Goal: Communication & Community: Answer question/provide support

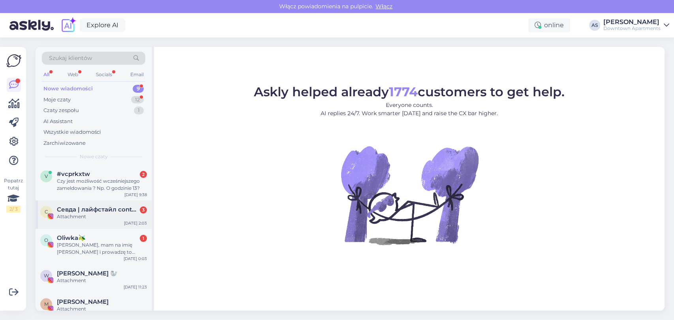
click at [85, 225] on div "С Севда | лайфстайл content | Warsaw 3 Attachment [DATE] 2:03" at bounding box center [94, 214] width 116 height 28
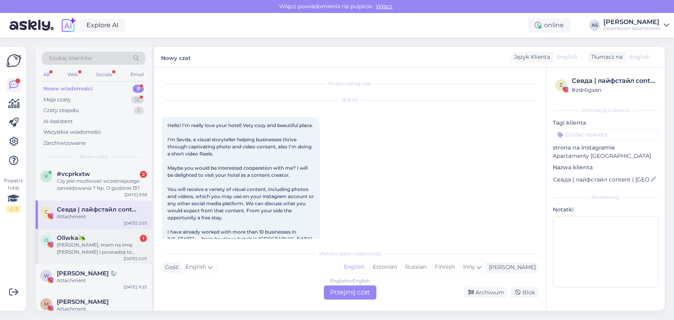
scroll to position [442, 0]
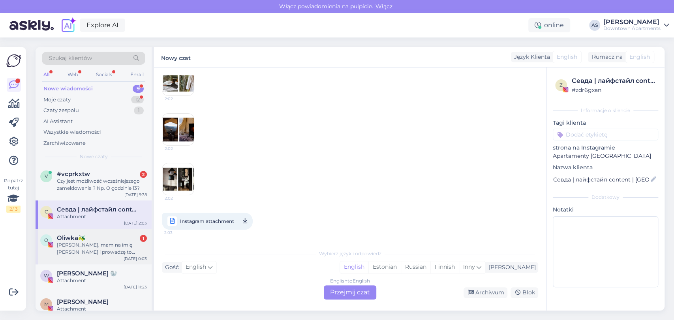
click at [95, 243] on div "[PERSON_NAME], mam na imię [PERSON_NAME] i prowadzę to konto od jakiegoś czasu.…" at bounding box center [102, 248] width 90 height 14
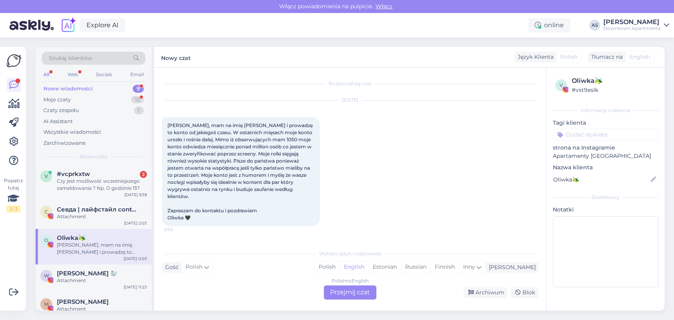
scroll to position [0, 0]
click at [331, 294] on div "Polish to English Przejmij czat" at bounding box center [350, 292] width 52 height 14
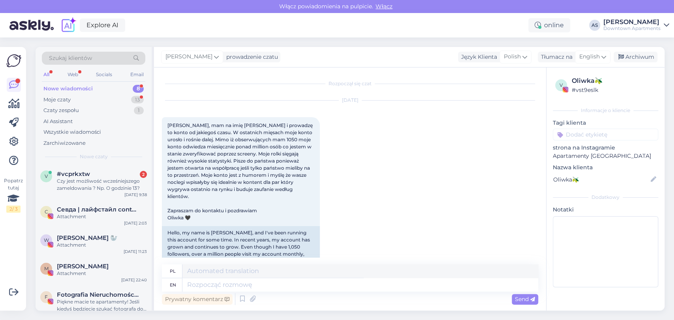
click at [84, 222] on div "С Севда | лайфстайл content | Warsaw Attachment [DATE] 2:03" at bounding box center [94, 214] width 116 height 28
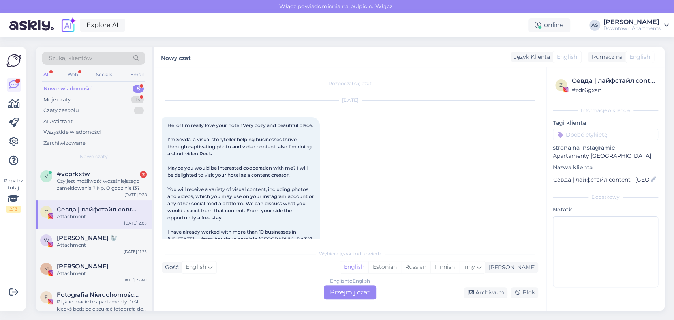
scroll to position [442, 0]
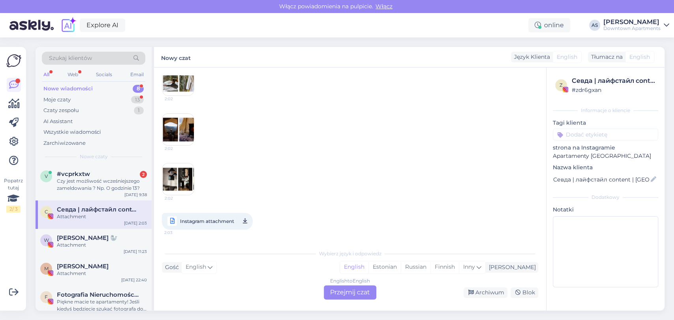
click at [337, 294] on div "English to English Przejmij czat" at bounding box center [350, 292] width 52 height 14
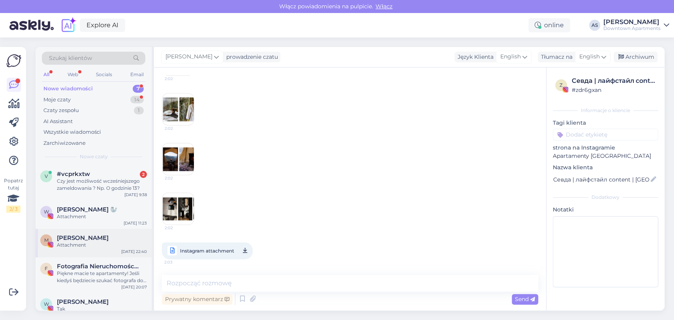
click at [103, 243] on div "Attachment" at bounding box center [102, 244] width 90 height 7
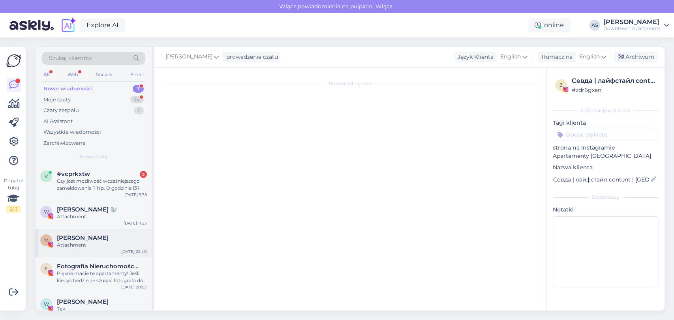
scroll to position [0, 0]
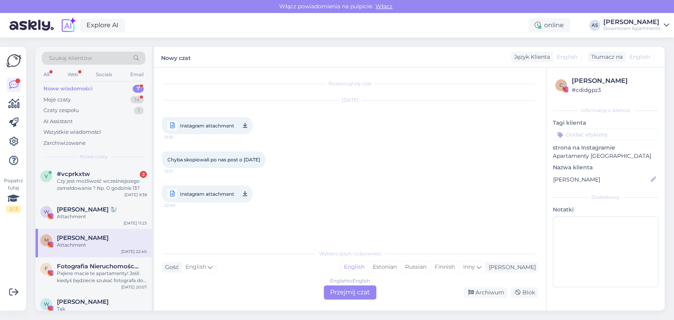
click at [343, 292] on div "English to English Przejmij czat" at bounding box center [350, 292] width 52 height 14
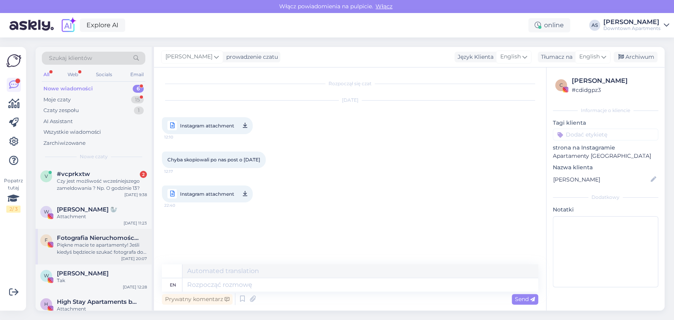
click at [101, 239] on span "Fotografia Nieruchomości • [GEOGRAPHIC_DATA] i okolice" at bounding box center [98, 237] width 82 height 7
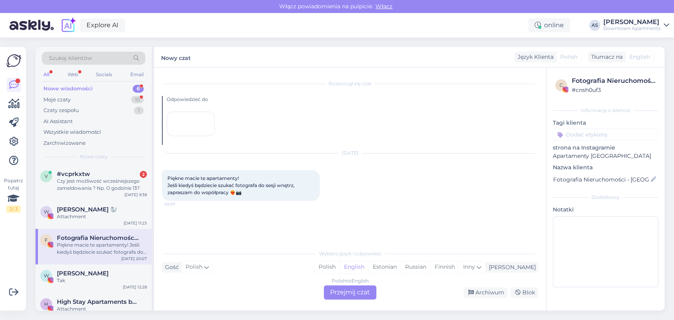
scroll to position [7, 0]
click at [339, 288] on div "Polish to English Przejmij czat" at bounding box center [350, 292] width 52 height 14
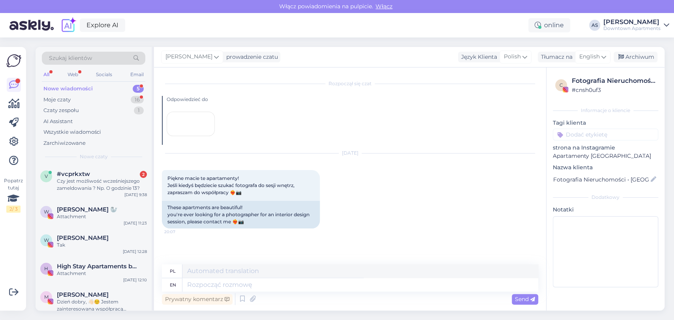
click at [86, 264] on span "High Stay Apartaments by Downtown Apartments" at bounding box center [98, 266] width 82 height 7
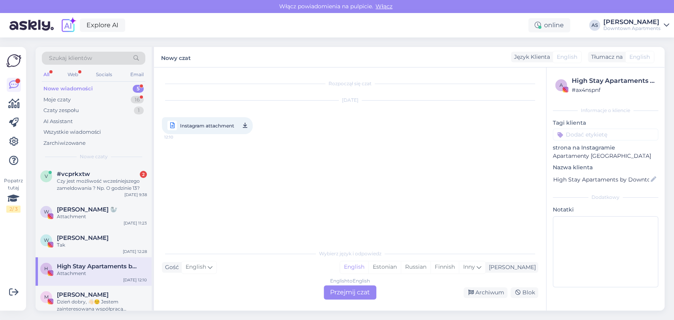
click at [347, 288] on div "English to English Przejmij czat" at bounding box center [350, 292] width 52 height 14
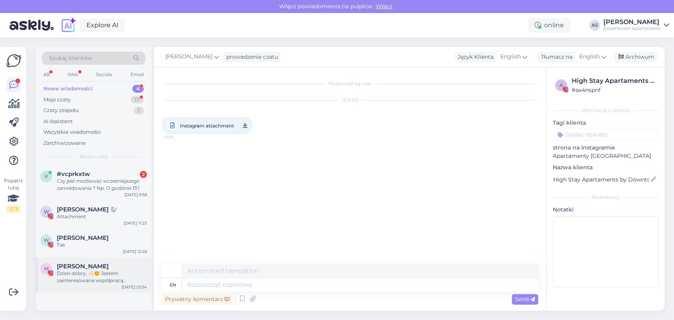
click at [65, 275] on div "Dzień dobry, 👋🏻☺️ Jestem zainteresowana współpracą reklamową. W ramach pobytu p…" at bounding box center [102, 277] width 90 height 14
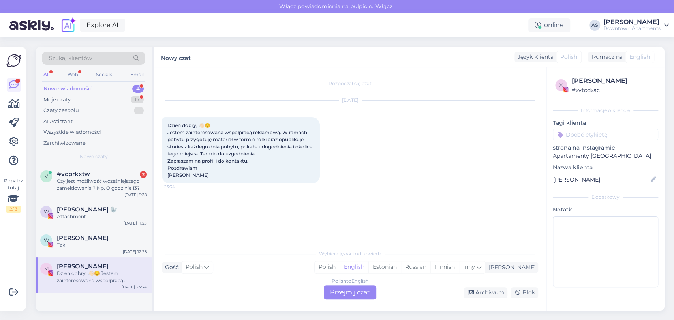
click at [339, 289] on div "Polish to English Przejmij czat" at bounding box center [350, 292] width 52 height 14
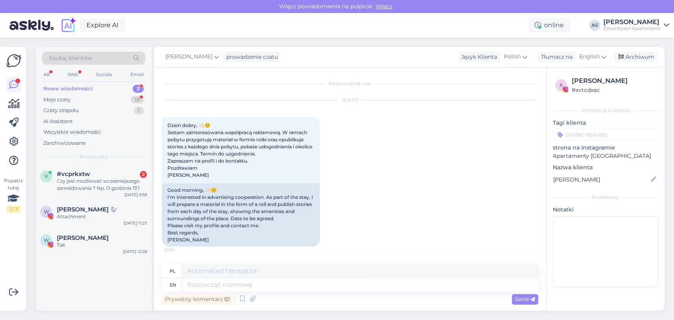
click at [86, 241] on span "[PERSON_NAME]" at bounding box center [83, 237] width 52 height 7
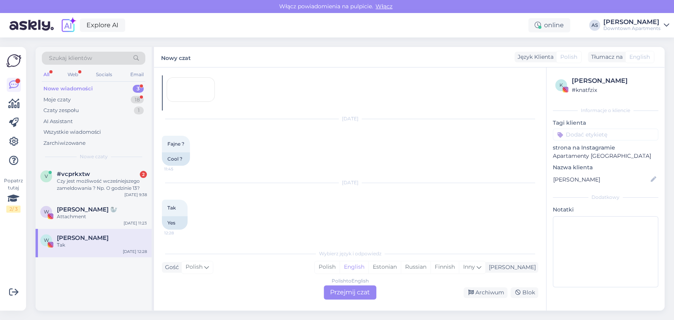
click at [350, 290] on div "Polish to English Przejmij czat" at bounding box center [350, 292] width 52 height 14
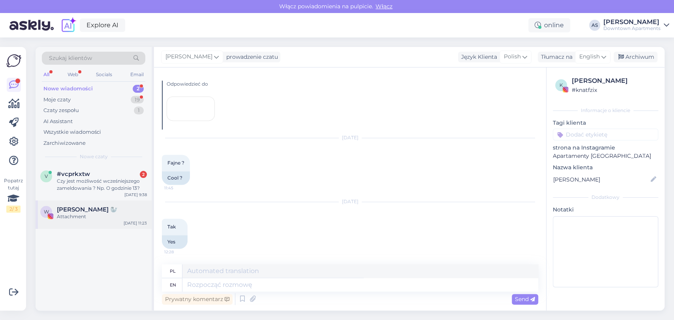
click at [88, 212] on span "[PERSON_NAME] 🦭" at bounding box center [87, 209] width 61 height 7
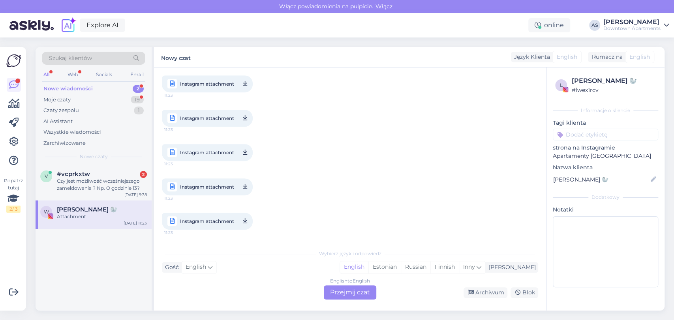
click at [343, 294] on div "English to English Przejmij czat" at bounding box center [350, 292] width 52 height 14
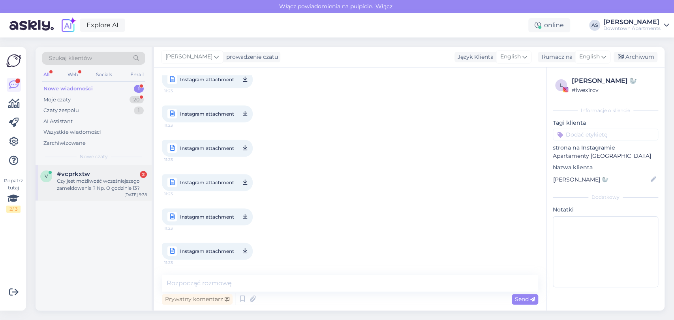
click at [94, 185] on div "Czy jest możliwość wcześniejszego zameldowania ? Np. O godzinie 13?" at bounding box center [102, 185] width 90 height 14
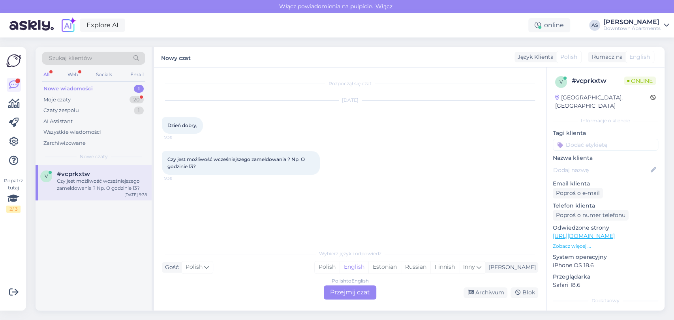
click at [342, 294] on div "Polish to English Przejmij czat" at bounding box center [350, 292] width 52 height 14
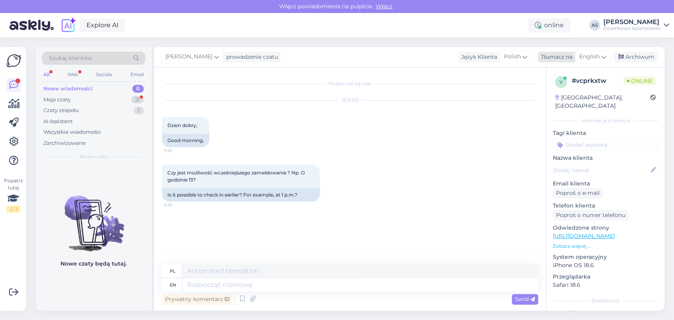
click at [594, 61] on span "English" at bounding box center [589, 56] width 21 height 9
type input "pol"
click at [569, 91] on link "Polish" at bounding box center [573, 92] width 87 height 13
click at [238, 286] on textarea at bounding box center [350, 283] width 376 height 17
paste textarea "Dzień dobry, Możliwość wcześniejszego zameldowania będzie zależna od dostępnośc…"
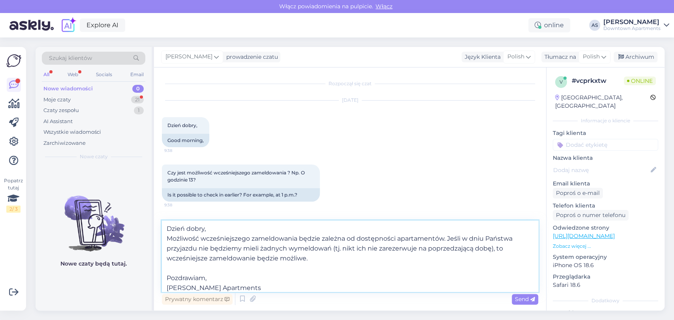
scroll to position [10, 0]
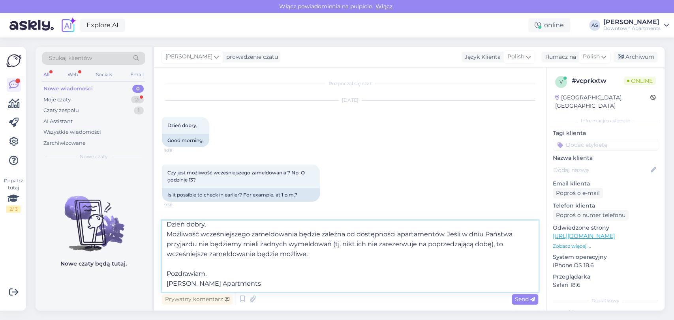
click at [437, 228] on textarea "Dzień dobry, Możliwość wcześniejszego zameldowania będzie zależna od dostępnośc…" at bounding box center [350, 256] width 376 height 71
click at [367, 236] on textarea "Dzień dobry, Możliwość wcześniejszego zameldowania będzie zależna od dostępnośc…" at bounding box center [350, 256] width 376 height 71
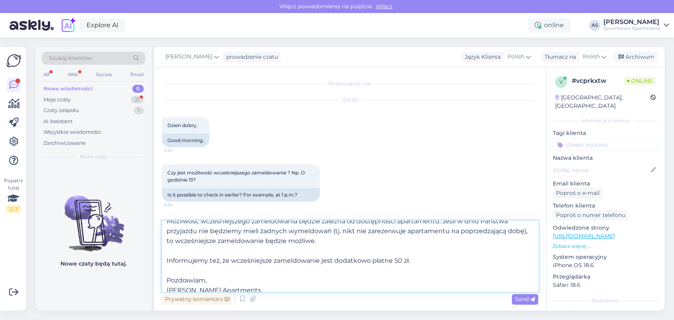
scroll to position [34, 0]
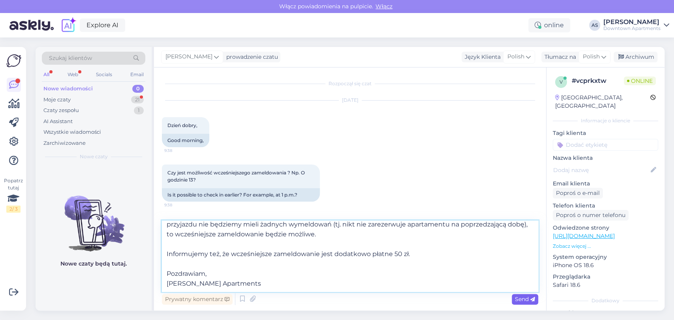
type textarea "Dzień dobry, Możliwość wcześniejszego zameldowania będzie zależna od dostępnośc…"
click at [524, 296] on span "Send" at bounding box center [525, 299] width 20 height 7
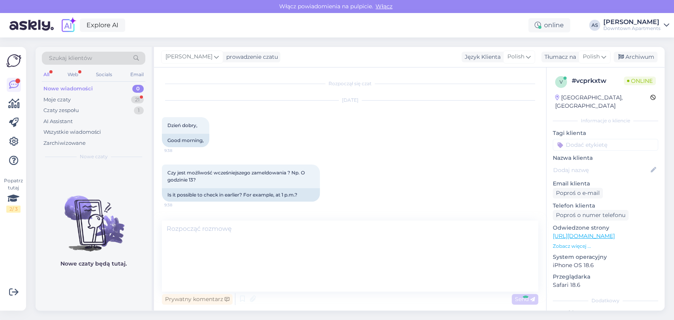
scroll to position [0, 0]
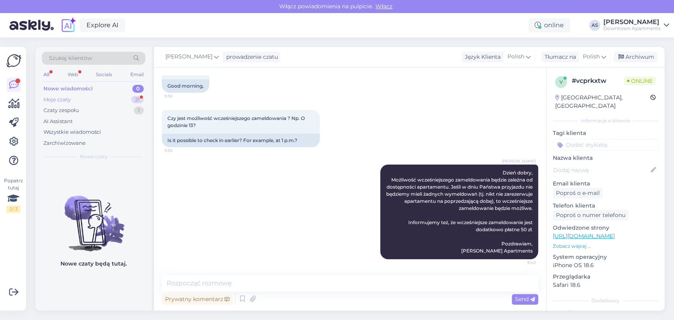
click at [94, 99] on div "Moje czaty 21" at bounding box center [93, 99] width 103 height 11
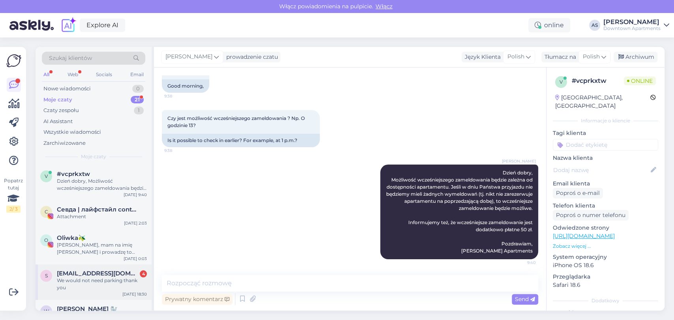
click at [107, 281] on div "We would not need parking thank you" at bounding box center [102, 284] width 90 height 14
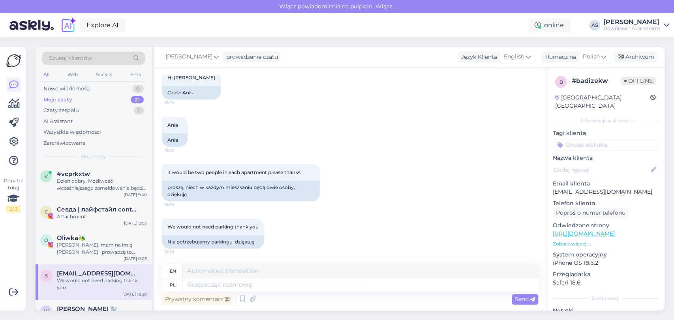
click at [262, 163] on div "it would be two people in each apartment please thanks 18:29 proszę, niech w ka…" at bounding box center [350, 182] width 376 height 54
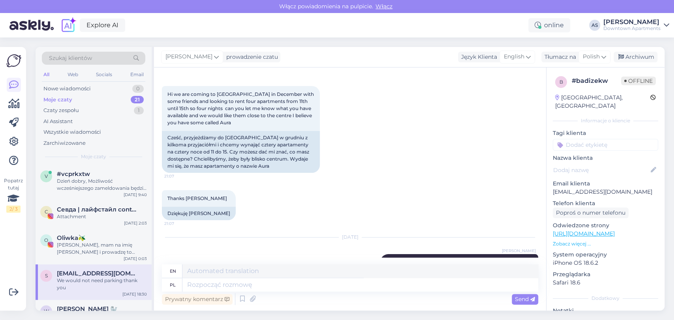
scroll to position [0, 0]
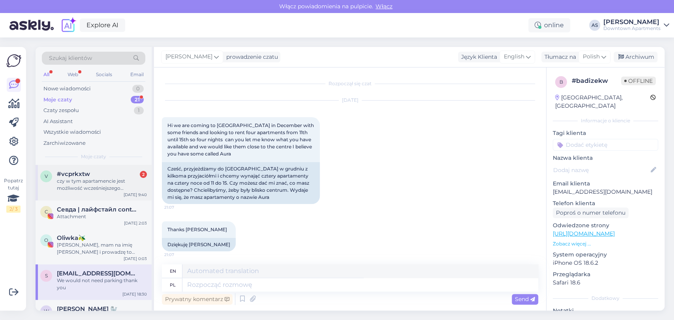
click at [77, 183] on div "czy w tym apartamencie jest możliwość wcześniejszego zameldowania ?" at bounding box center [102, 185] width 90 height 14
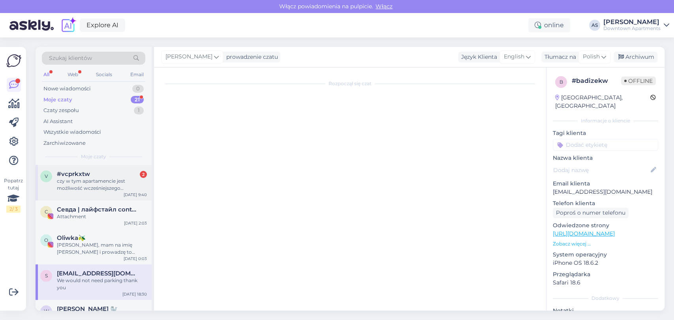
scroll to position [135, 0]
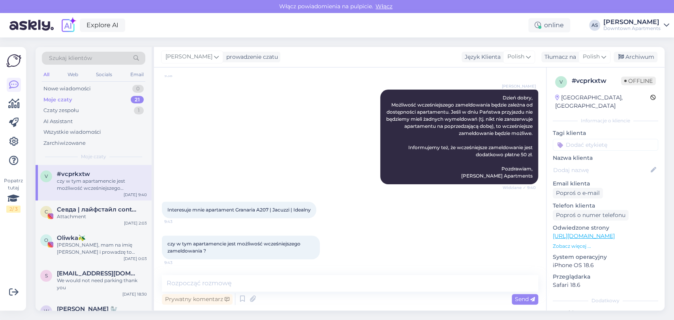
click at [226, 187] on div "[PERSON_NAME] Dzień dobry, Możliwość wcześniejszego zameldowania będzie zależna…" at bounding box center [350, 137] width 376 height 112
click at [326, 277] on textarea at bounding box center [350, 283] width 376 height 17
click at [423, 283] on textarea at bounding box center [350, 283] width 376 height 17
type textarea "Czy planują Państwo rozpocząć pobyt [DATE]?"
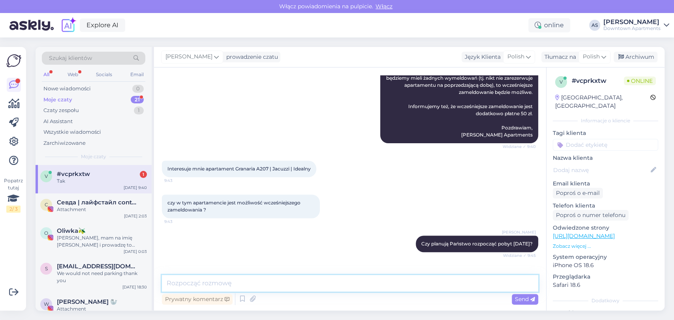
scroll to position [204, 0]
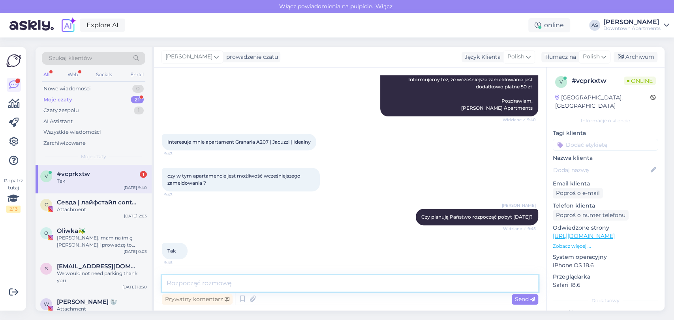
click at [290, 284] on textarea at bounding box center [350, 283] width 376 height 17
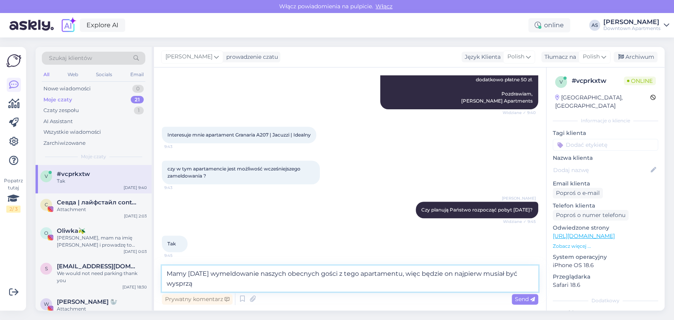
scroll to position [213, 0]
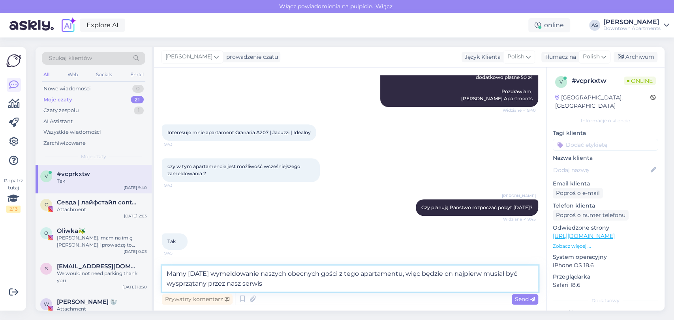
type textarea "Mamy [DATE] wymeldowanie naszych obecnych gości z tego apartamentu, więc będzie…"
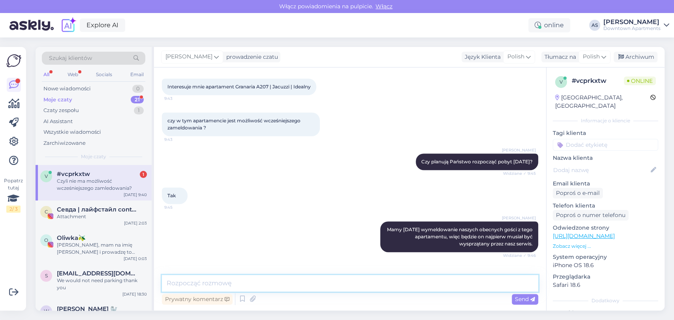
scroll to position [286, 0]
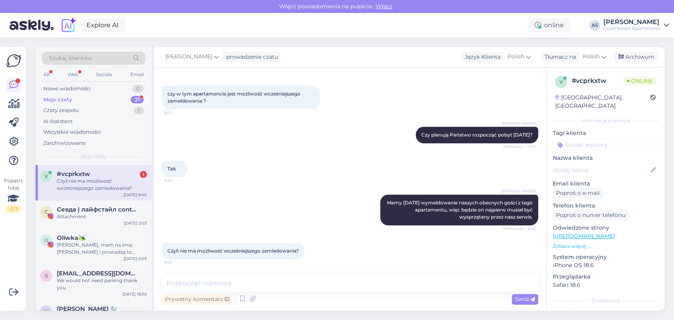
click at [353, 230] on div "[PERSON_NAME] Mamy [DATE] wymeldowanie naszych obecnych gości z tego apartament…" at bounding box center [350, 210] width 376 height 48
click at [381, 279] on textarea at bounding box center [350, 283] width 376 height 17
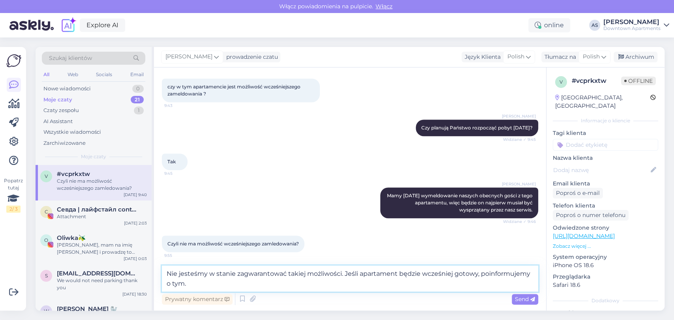
type textarea "Nie jesteśmy w stanie zagwarantować takiej możliwości. Jeśli apartament będzie …"
click at [539, 297] on div "Rozpoczął się czat [DATE] Dzień dobry, 9:38 Good morning, Czy jest możliwość wc…" at bounding box center [350, 188] width 392 height 243
click at [535, 299] on div "Send" at bounding box center [524, 299] width 26 height 11
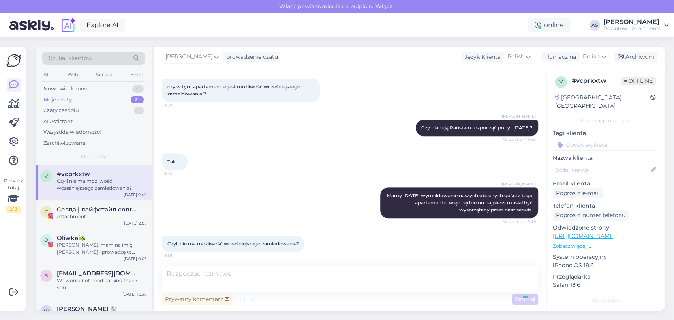
scroll to position [327, 0]
